Goal: Information Seeking & Learning: Learn about a topic

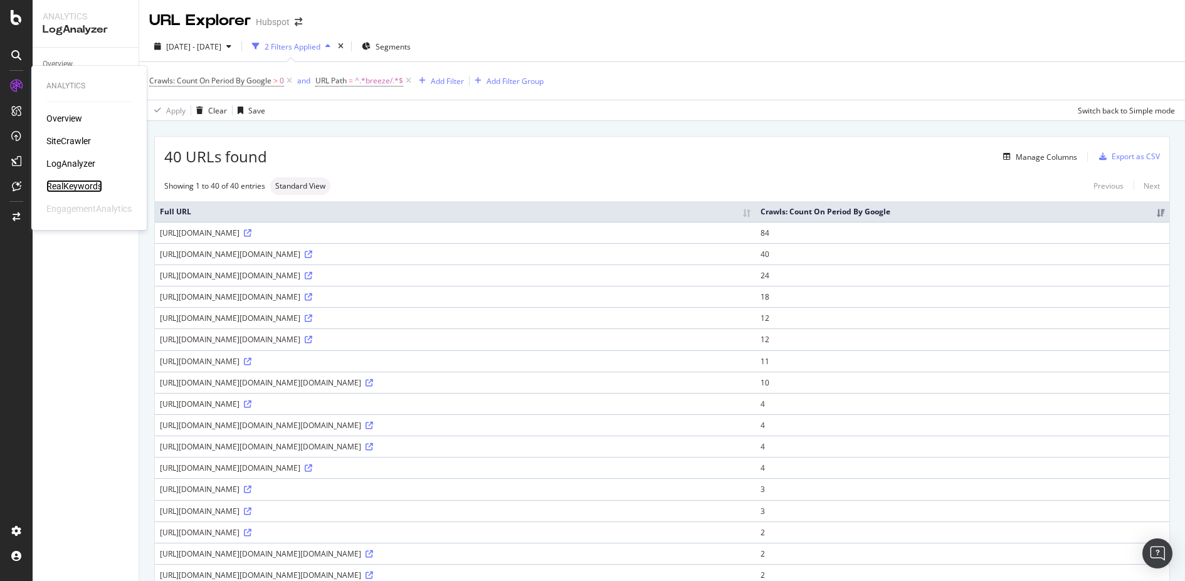
click at [66, 186] on div "RealKeywords" at bounding box center [74, 186] width 56 height 13
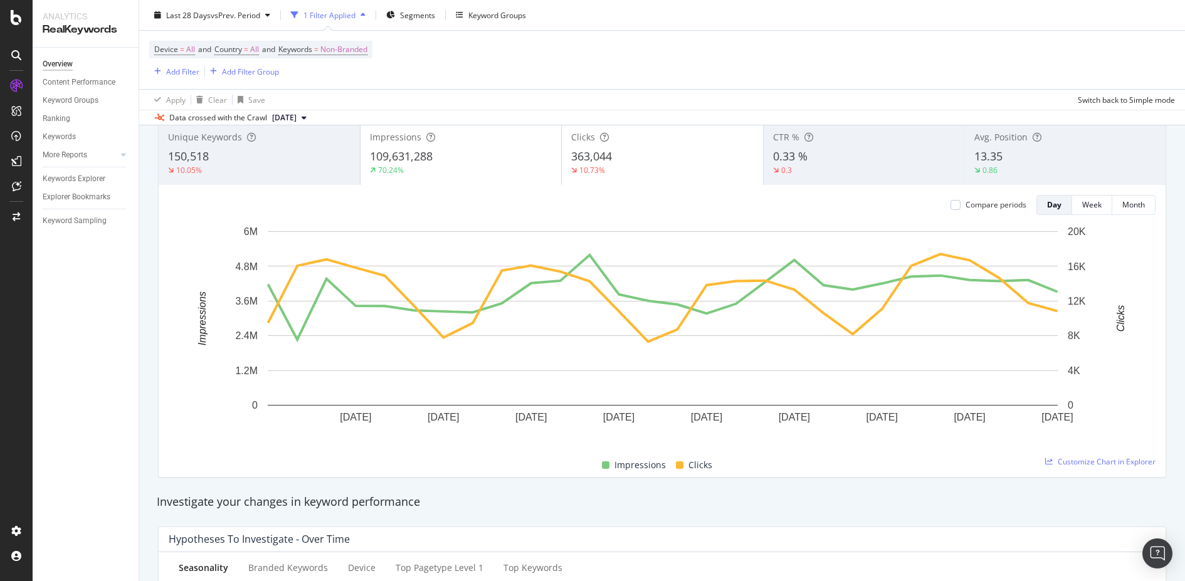
scroll to position [95, 0]
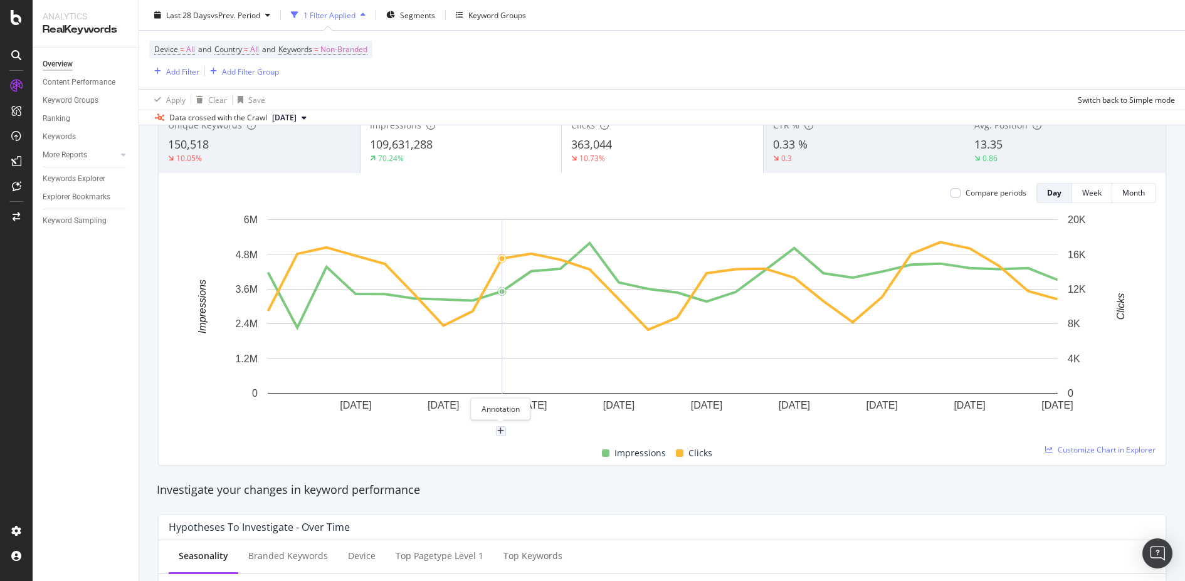
click at [497, 431] on div "plus" at bounding box center [501, 431] width 10 height 10
click at [537, 362] on textarea at bounding box center [501, 356] width 112 height 39
click at [845, 455] on div "Impressions Clicks" at bounding box center [657, 454] width 987 height 24
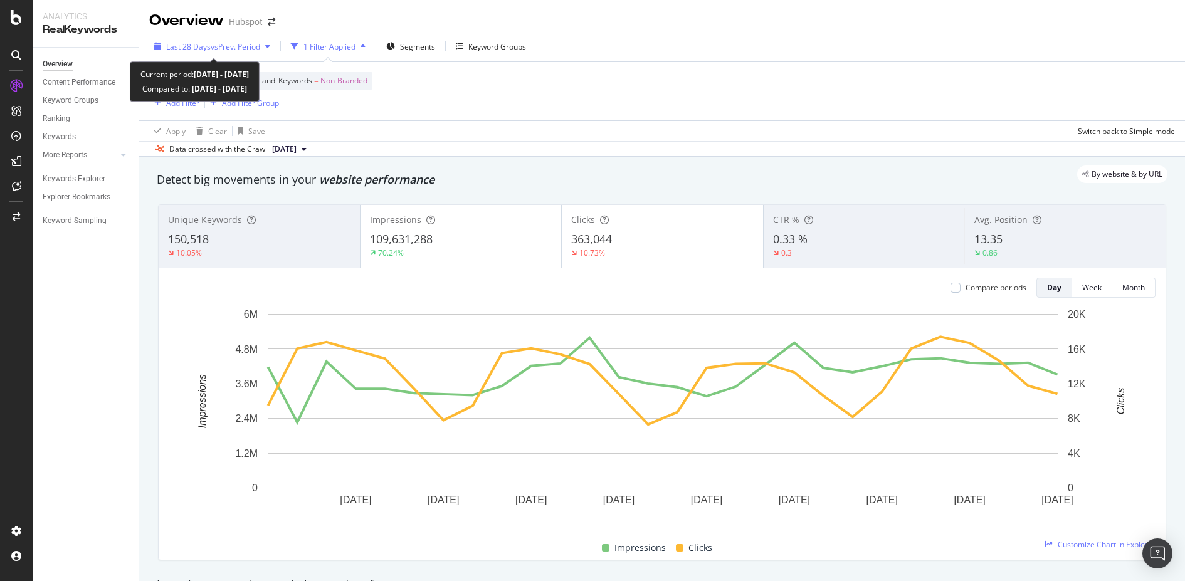
click at [246, 47] on span "vs Prev. Period" at bounding box center [236, 46] width 50 height 11
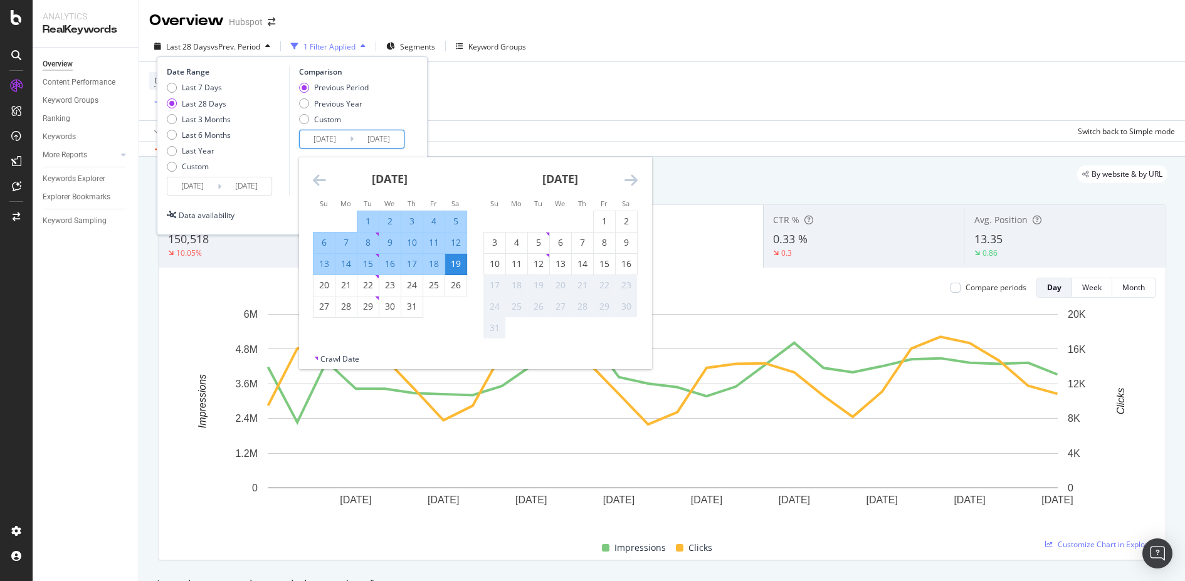
click at [376, 134] on input "[DATE]" at bounding box center [379, 139] width 50 height 18
click at [208, 88] on div "Last 7 Days" at bounding box center [202, 87] width 40 height 11
type input "[DATE]"
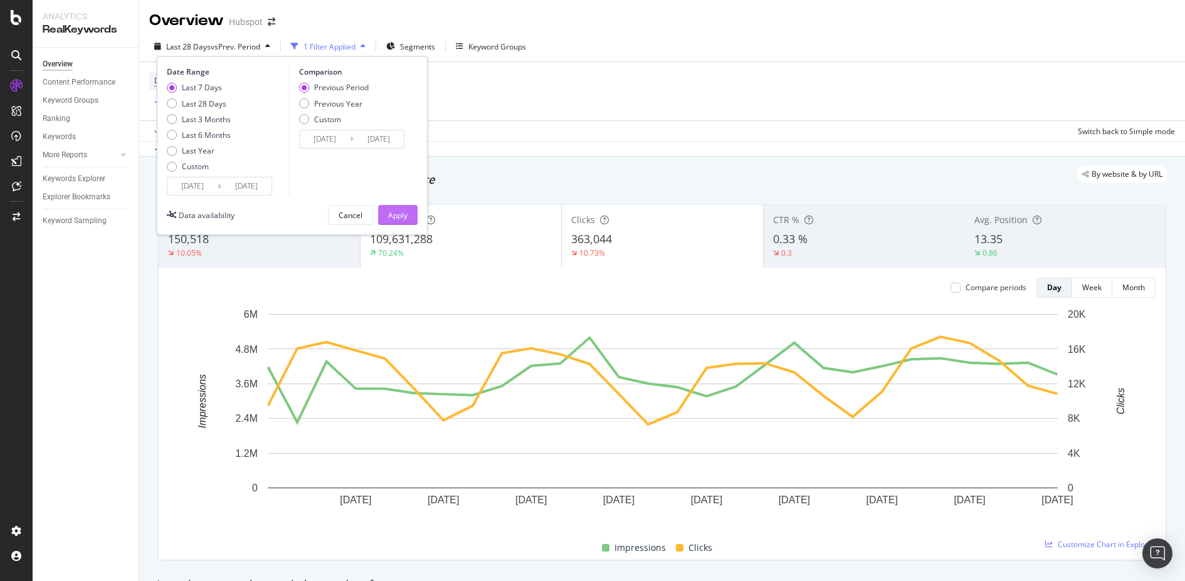
click at [396, 207] on div "Apply" at bounding box center [397, 215] width 19 height 19
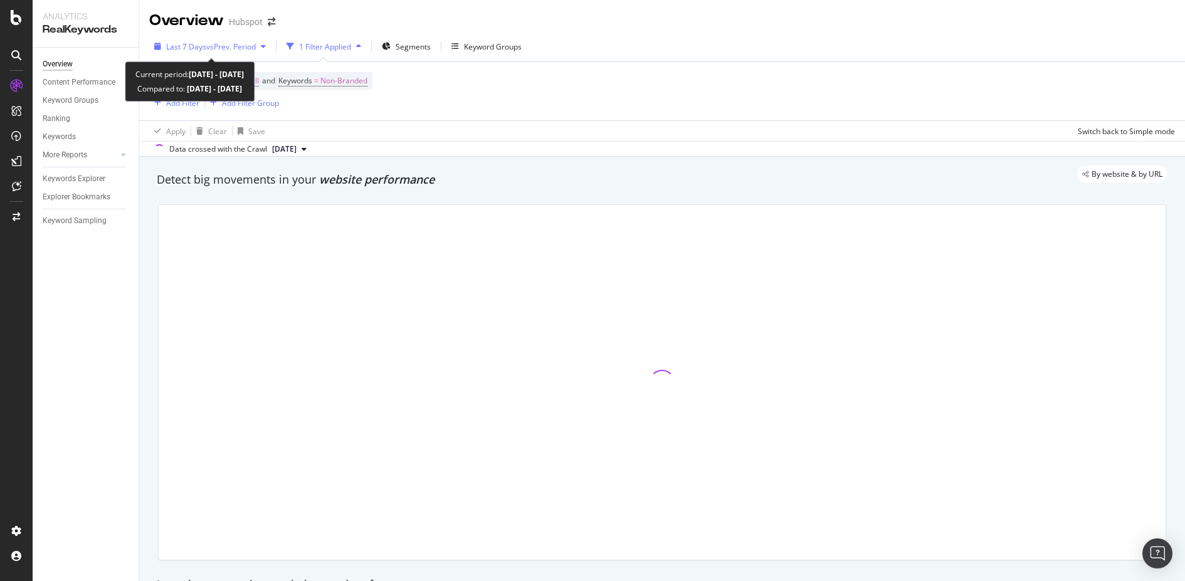
click at [233, 52] on div "Last 7 Days vs Prev. Period" at bounding box center [210, 46] width 122 height 19
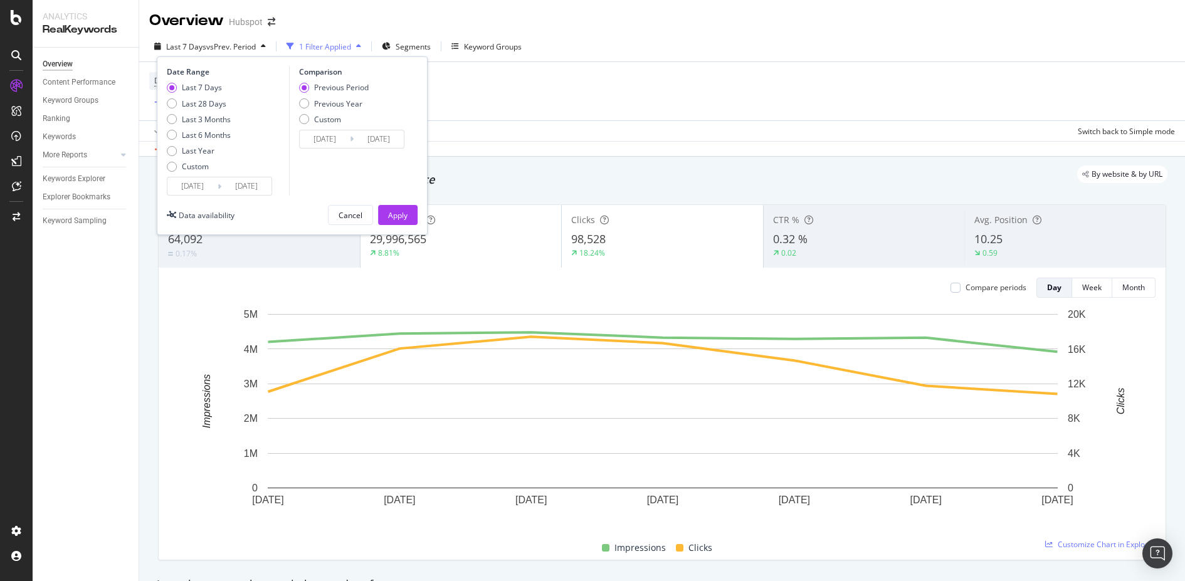
click at [238, 177] on input "[DATE]" at bounding box center [246, 186] width 50 height 18
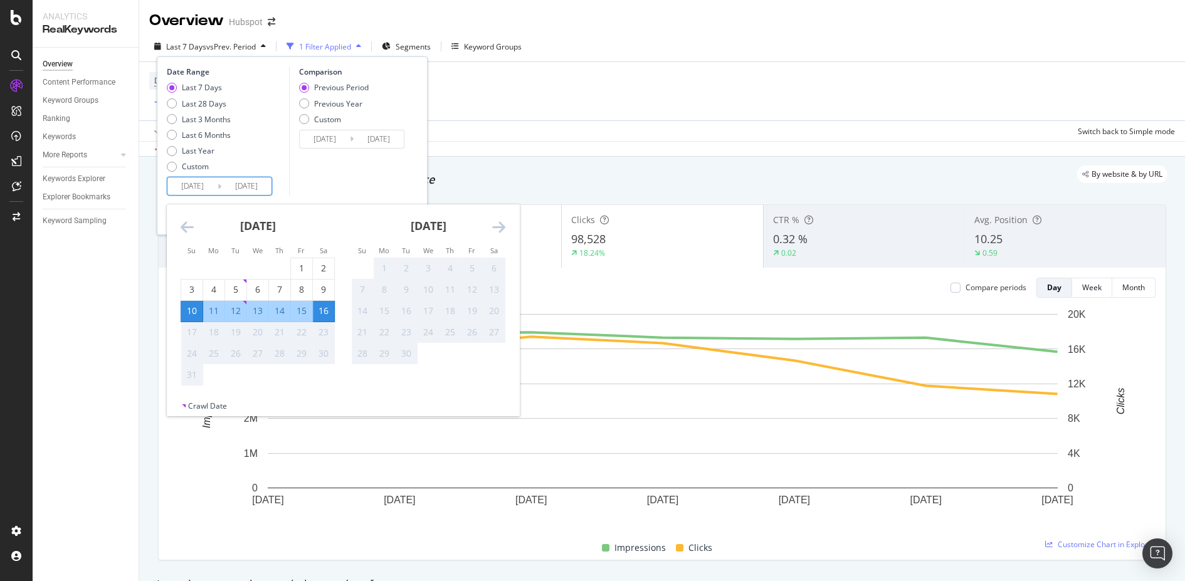
click at [231, 334] on div "19" at bounding box center [235, 332] width 21 height 13
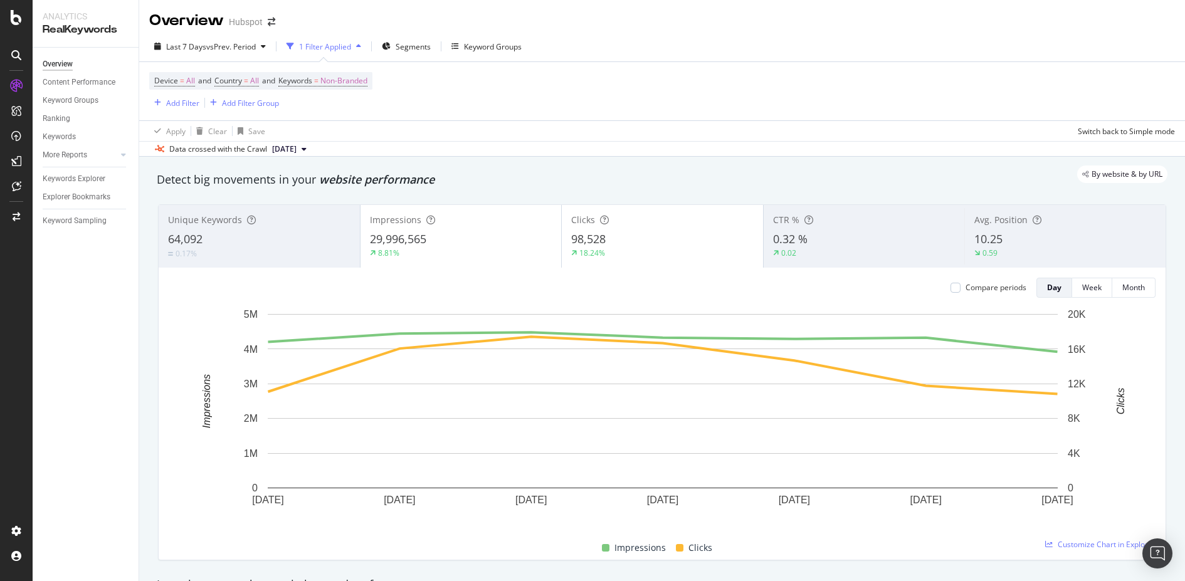
click at [855, 107] on div "Device = All and Country = All and Keywords = Non-Branded Add Filter Add Filter…" at bounding box center [662, 91] width 1026 height 58
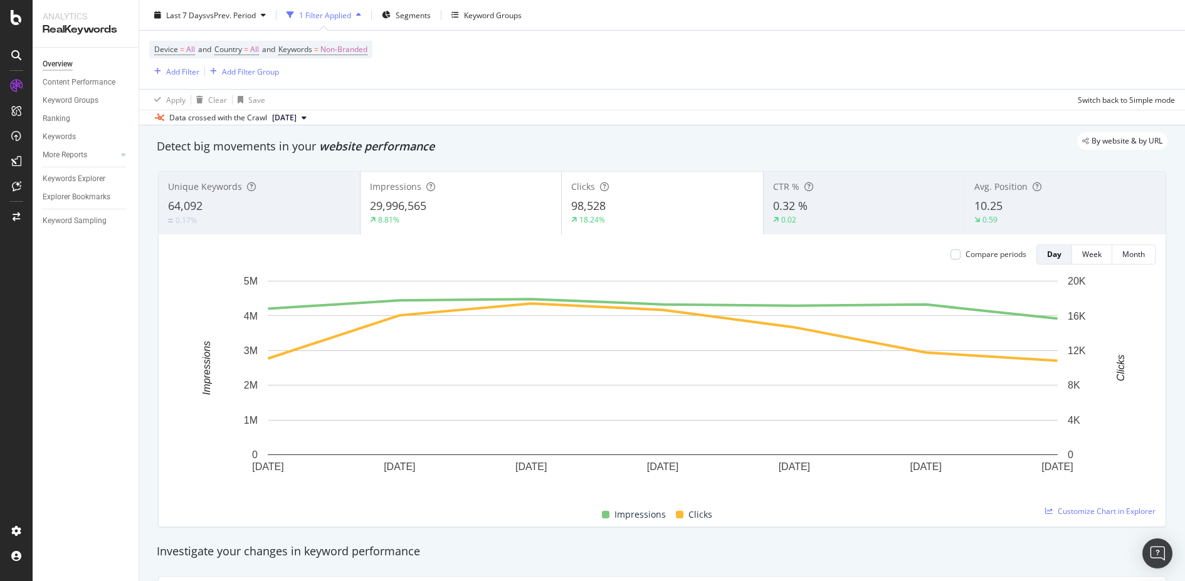
scroll to position [36, 0]
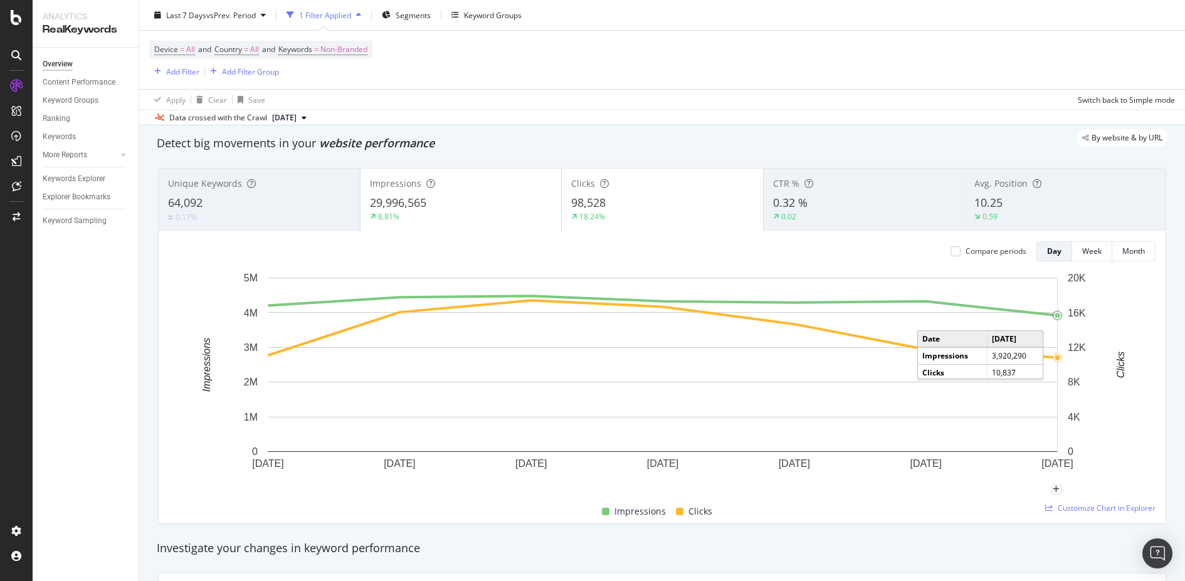
click at [1056, 316] on circle "A chart." at bounding box center [1057, 315] width 5 height 5
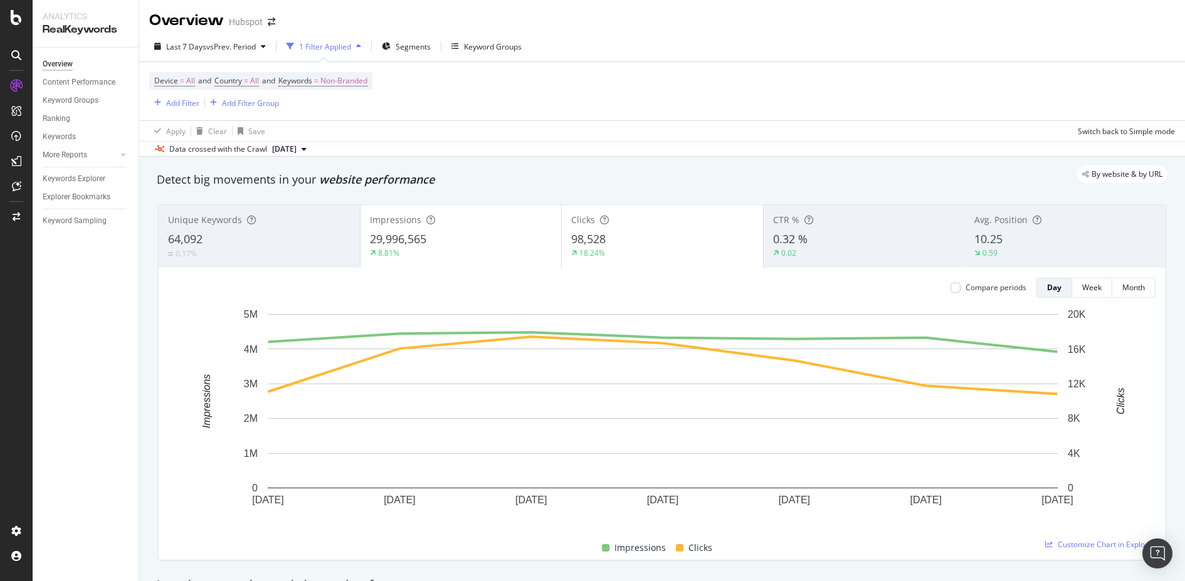
click at [107, 458] on div "Overview Content Performance Keyword Groups Ranking Keywords More Reports Count…" at bounding box center [86, 315] width 106 height 534
